Goal: Task Accomplishment & Management: Use online tool/utility

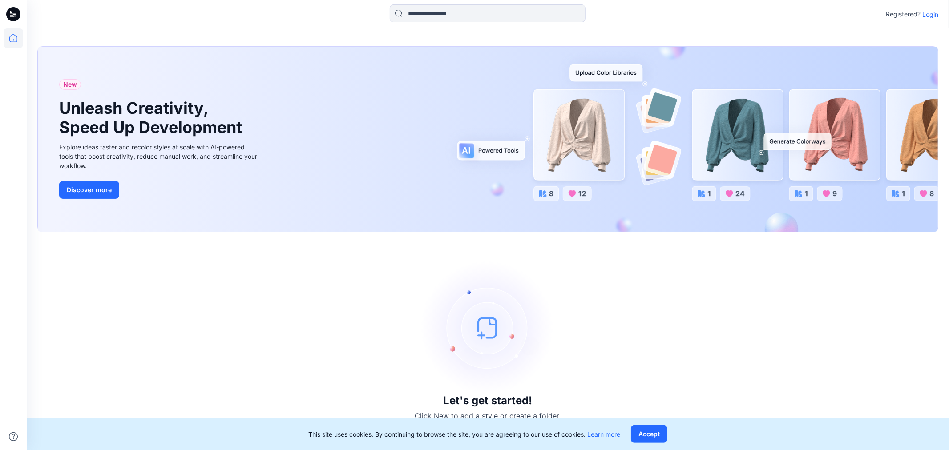
click at [817, 299] on div "Let's get started! Click New to add a style or create a folder." at bounding box center [487, 341] width 901 height 197
click at [643, 441] on button "Accept" at bounding box center [649, 434] width 36 height 18
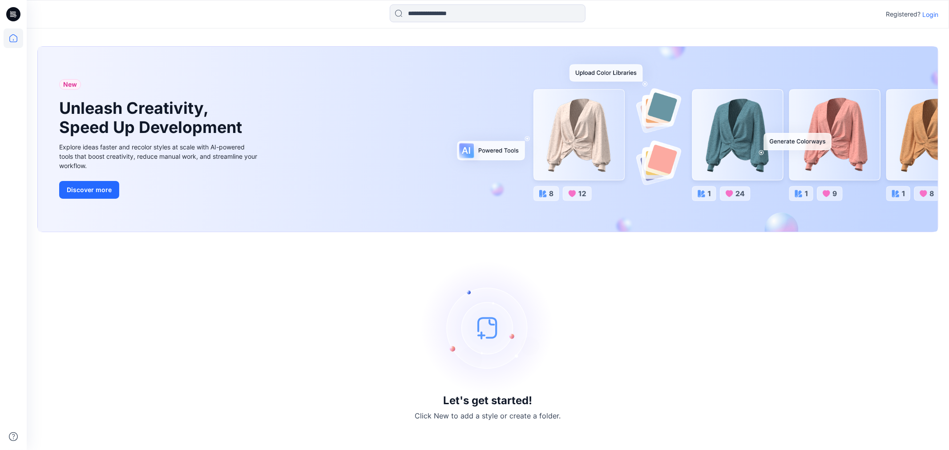
click at [926, 16] on p "Login" at bounding box center [930, 14] width 16 height 9
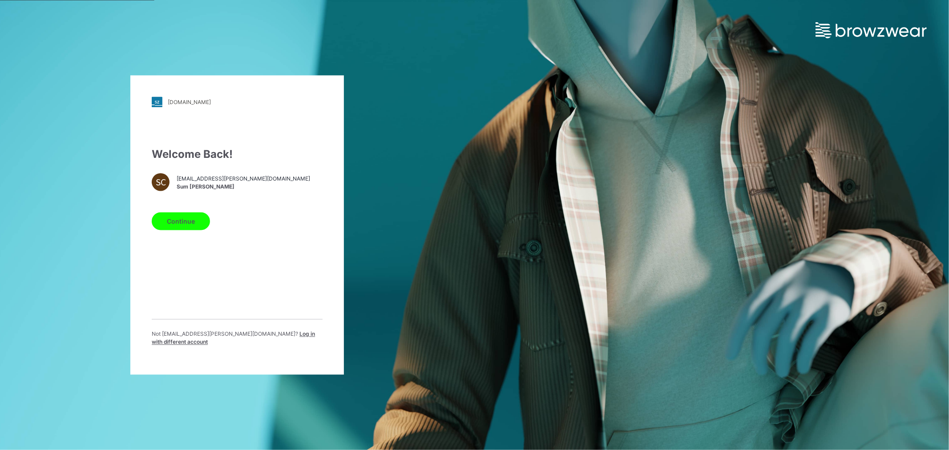
click at [182, 222] on button "Continue" at bounding box center [181, 222] width 58 height 18
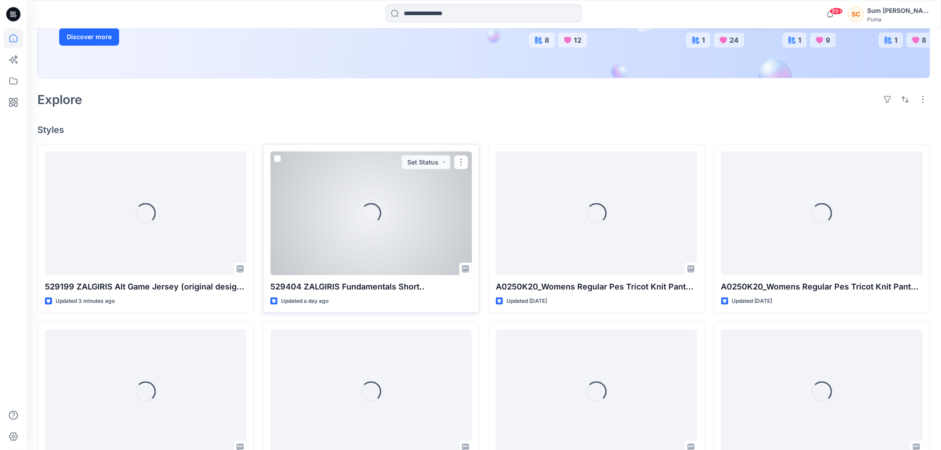
scroll to position [99, 0]
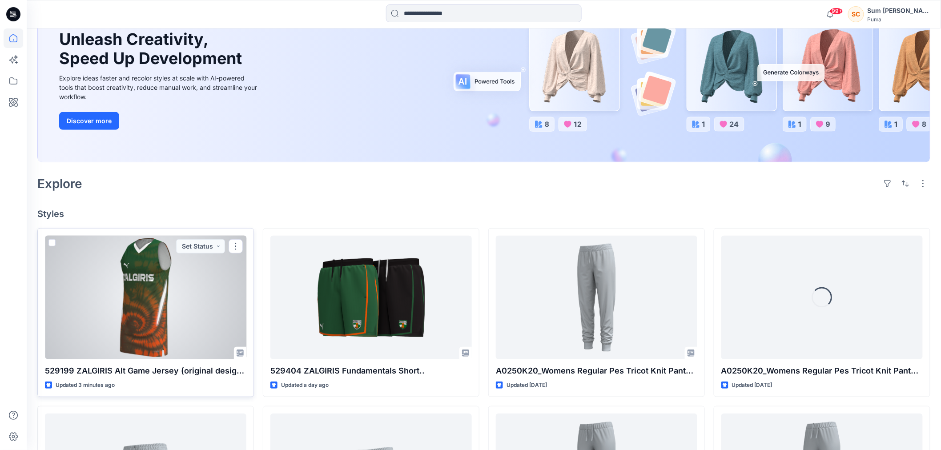
click at [184, 286] on div at bounding box center [145, 298] width 201 height 124
